Goal: Information Seeking & Learning: Learn about a topic

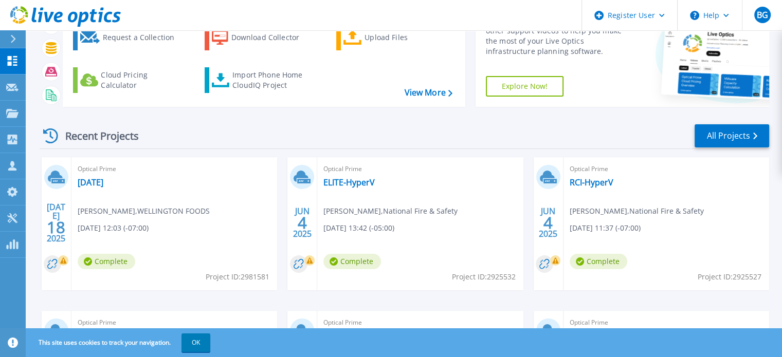
scroll to position [66, 0]
click at [330, 177] on link "ELITE-HyperV" at bounding box center [348, 182] width 51 height 10
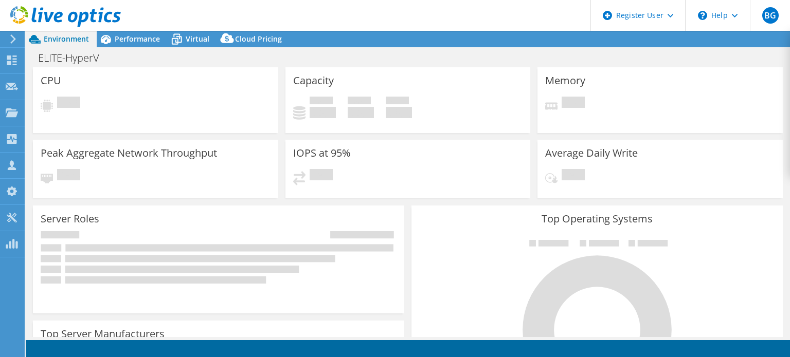
select select "USD"
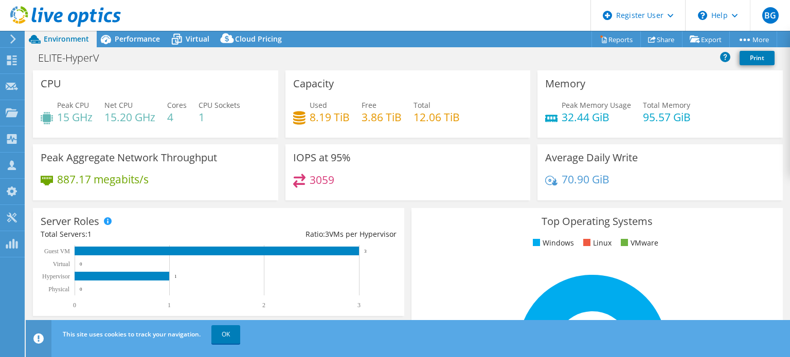
click at [330, 177] on h4 "3059" at bounding box center [322, 179] width 25 height 11
click at [709, 355] on header "This site uses cookies to track your navigation. OK" at bounding box center [424, 338] width 796 height 37
click at [138, 34] on span "Performance" at bounding box center [137, 39] width 45 height 10
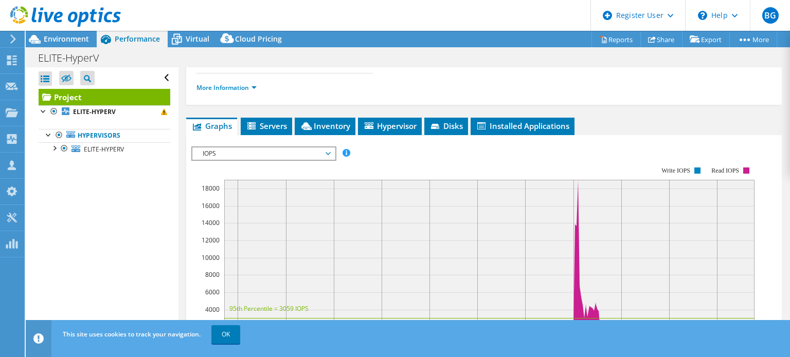
scroll to position [181, 0]
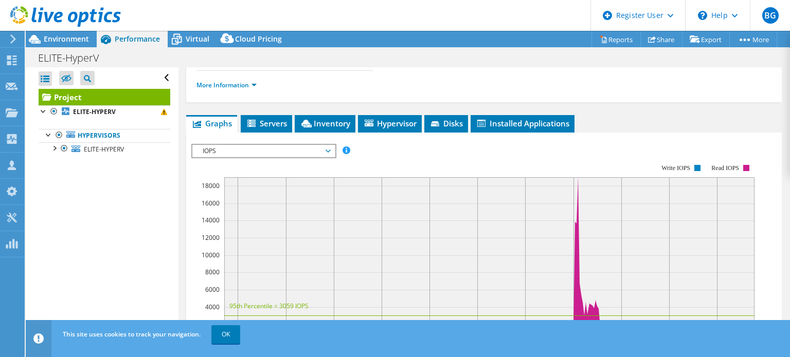
click at [220, 145] on span "IOPS" at bounding box center [263, 151] width 132 height 12
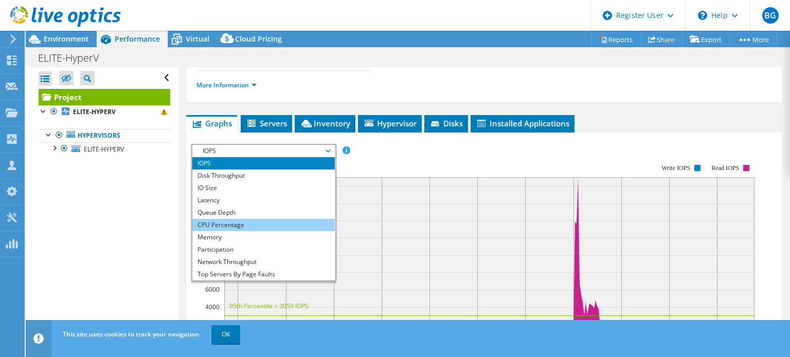
click at [274, 219] on li "CPU Percentage" at bounding box center [263, 225] width 142 height 12
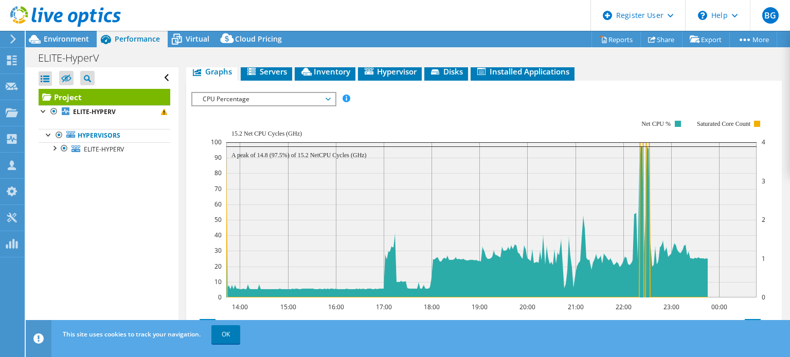
scroll to position [246, 0]
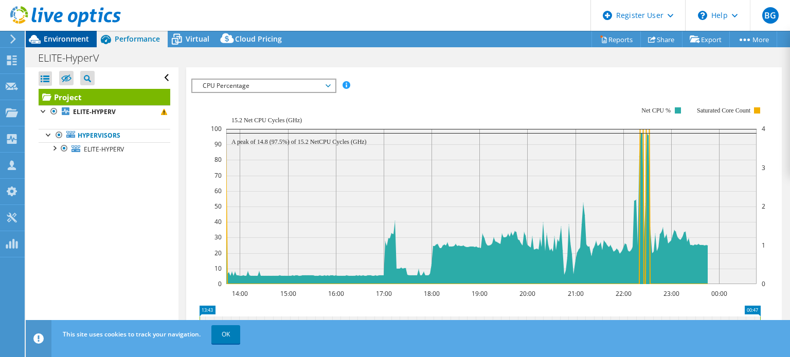
click at [83, 35] on span "Environment" at bounding box center [66, 39] width 45 height 10
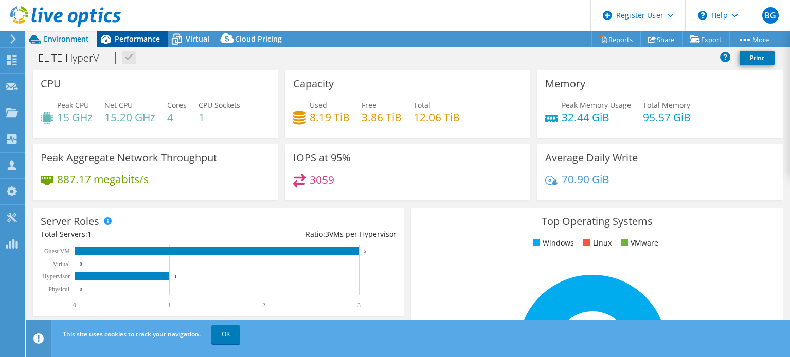
click at [117, 46] on div "Project Actions Project Actions Reports Share Export vSAN ReadyNode Sizer" at bounding box center [408, 194] width 764 height 327
click at [117, 46] on div "Performance" at bounding box center [132, 39] width 71 height 16
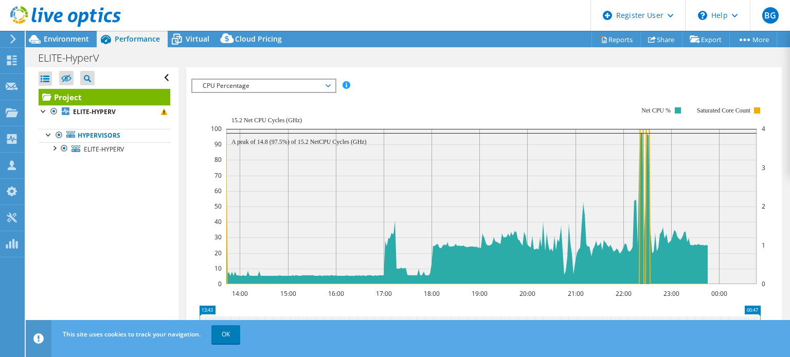
scroll to position [217, 0]
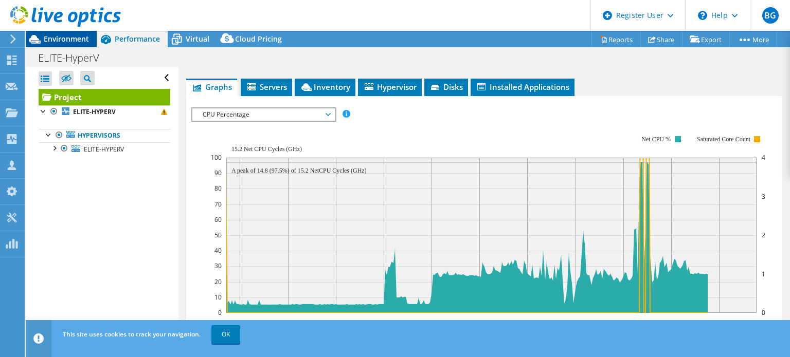
click at [81, 36] on span "Environment" at bounding box center [66, 39] width 45 height 10
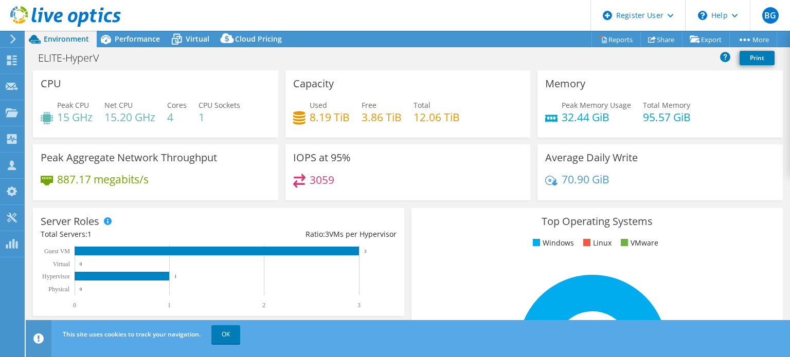
click at [643, 112] on h4 "95.57 GiB" at bounding box center [667, 117] width 48 height 11
drag, startPoint x: 639, startPoint y: 112, endPoint x: 693, endPoint y: 103, distance: 54.8
click at [693, 103] on div "Peak Memory Usage 32.44 GiB Total Memory 95.57 GiB" at bounding box center [660, 116] width 230 height 33
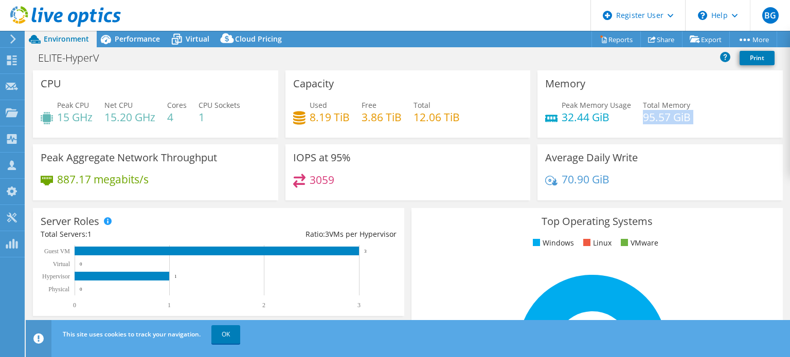
drag, startPoint x: 693, startPoint y: 103, endPoint x: 673, endPoint y: 137, distance: 39.9
click at [673, 137] on div "Memory Peak Memory Usage 32.44 GiB Total Memory 95.57 GiB" at bounding box center [659, 103] width 245 height 67
drag, startPoint x: 673, startPoint y: 137, endPoint x: 665, endPoint y: 121, distance: 17.9
click at [665, 121] on div "Memory Peak Memory Usage 32.44 GiB Total Memory 95.57 GiB" at bounding box center [659, 103] width 245 height 67
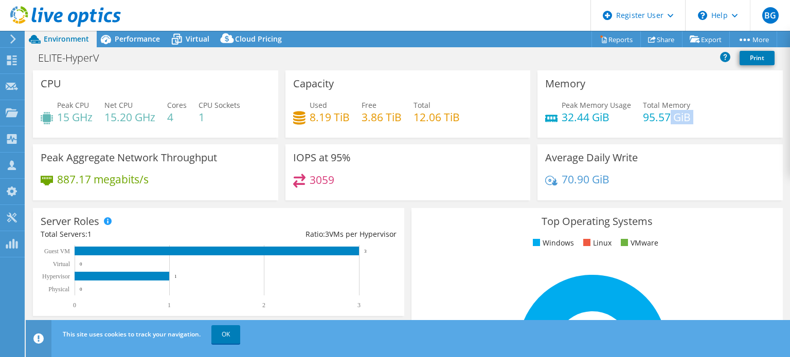
click at [665, 121] on h4 "95.57 GiB" at bounding box center [667, 117] width 48 height 11
